Goal: Navigation & Orientation: Find specific page/section

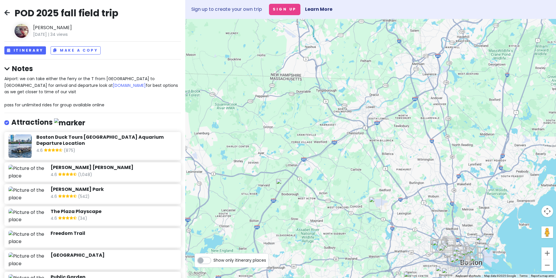
drag, startPoint x: 423, startPoint y: 185, endPoint x: 311, endPoint y: 102, distance: 139.8
click at [311, 102] on div at bounding box center [370, 148] width 371 height 259
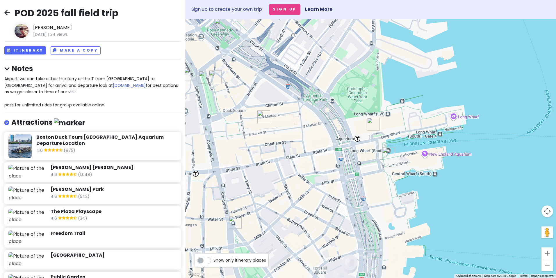
click at [371, 124] on img "Boston Marriott Long Wharf" at bounding box center [373, 124] width 13 height 13
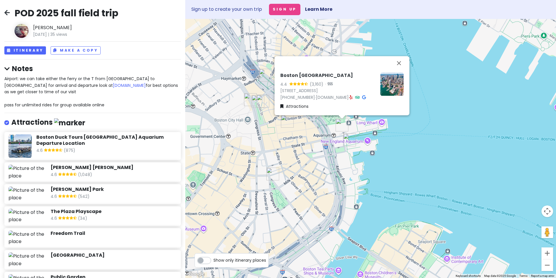
drag, startPoint x: 341, startPoint y: 189, endPoint x: 370, endPoint y: 182, distance: 30.0
click at [369, 183] on div "Boston Marriott Long Wharf 4.4 (3,160) · [STREET_ADDRESS] [PHONE_NUMBER] · [DOM…" at bounding box center [370, 148] width 371 height 259
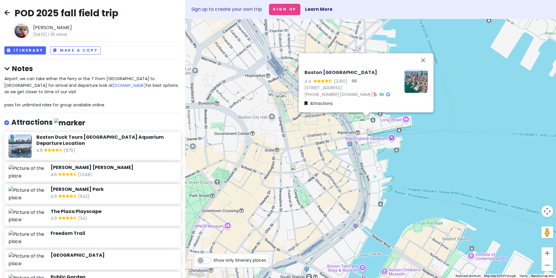
drag, startPoint x: 434, startPoint y: 166, endPoint x: 409, endPoint y: 162, distance: 25.7
click at [434, 166] on div "Boston Marriott Long Wharf 4.4 (3,160) · [STREET_ADDRESS] [PHONE_NUMBER] · [DOM…" at bounding box center [370, 148] width 371 height 259
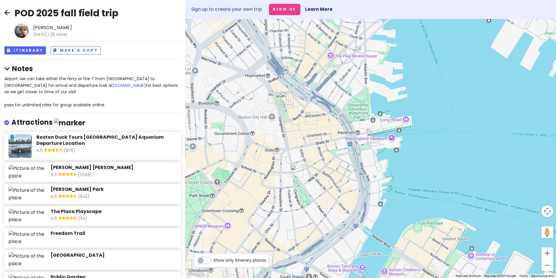
click at [309, 116] on img "Faneuil Hall Marketplace" at bounding box center [311, 118] width 13 height 13
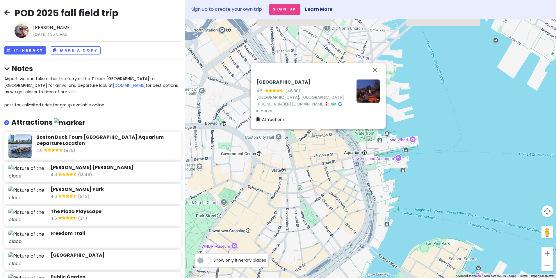
drag, startPoint x: 296, startPoint y: 125, endPoint x: 303, endPoint y: 145, distance: 21.2
click at [303, 145] on div "[GEOGRAPHIC_DATA] 4.5 (46,301) [GEOGRAPHIC_DATA], [GEOGRAPHIC_DATA] [PHONE_NUMB…" at bounding box center [370, 148] width 371 height 259
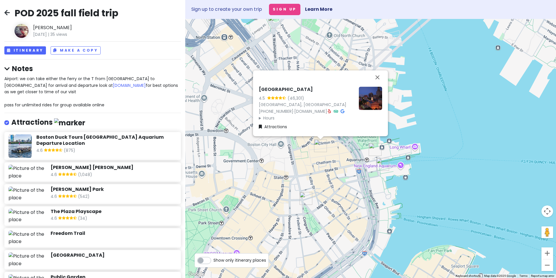
drag, startPoint x: 302, startPoint y: 143, endPoint x: 303, endPoint y: 146, distance: 4.1
click at [302, 143] on div "[GEOGRAPHIC_DATA] 4.5 (46,301) [GEOGRAPHIC_DATA], [GEOGRAPHIC_DATA] [PHONE_NUMB…" at bounding box center [370, 148] width 371 height 259
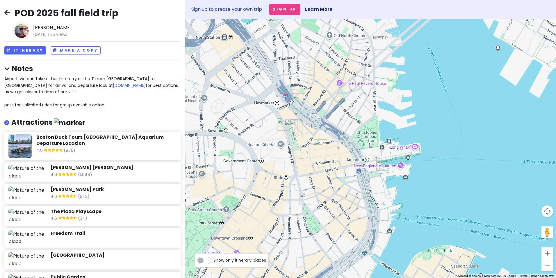
click at [296, 129] on img "The New England Holocaust Memorial" at bounding box center [291, 125] width 13 height 13
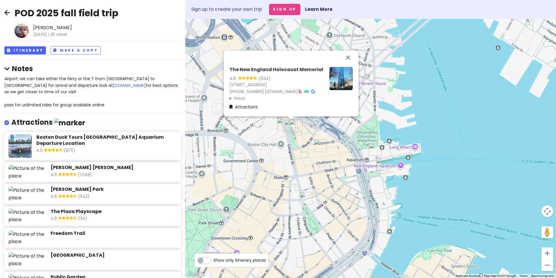
click at [330, 185] on div "The New England Holocaust Memorial 4.8 (934) [STREET_ADDRESS] [PHONE_NUMBER] · …" at bounding box center [370, 148] width 371 height 259
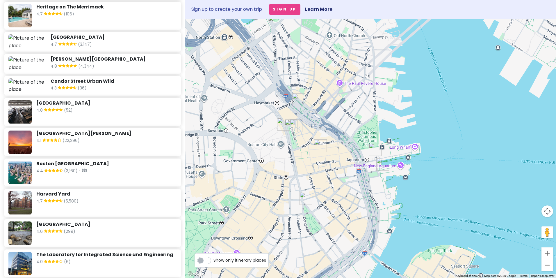
scroll to position [757, 0]
